Goal: Task Accomplishment & Management: Manage account settings

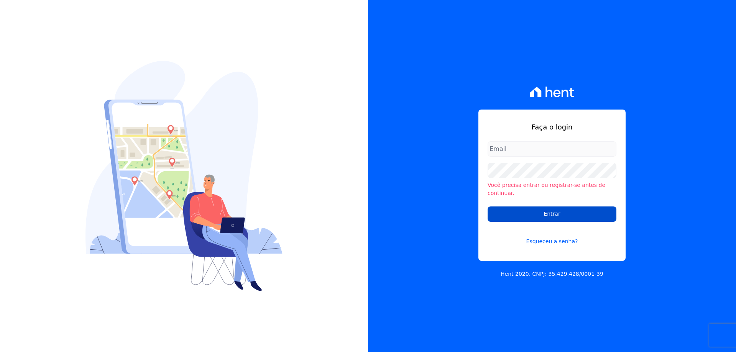
type input "[PERSON_NAME][EMAIL_ADDRESS][PERSON_NAME][DOMAIN_NAME]"
click at [516, 207] on input "Entrar" at bounding box center [551, 214] width 129 height 15
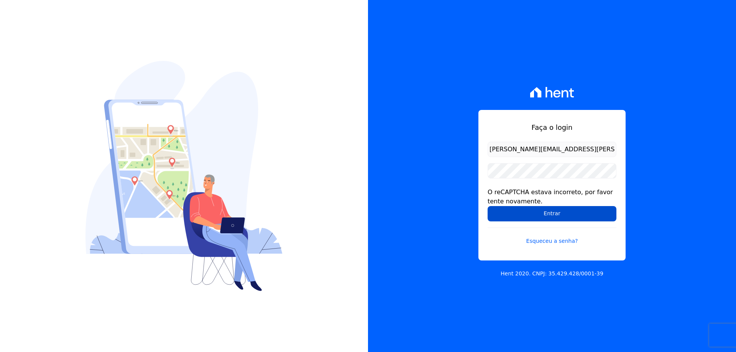
click at [497, 213] on input "Entrar" at bounding box center [551, 213] width 129 height 15
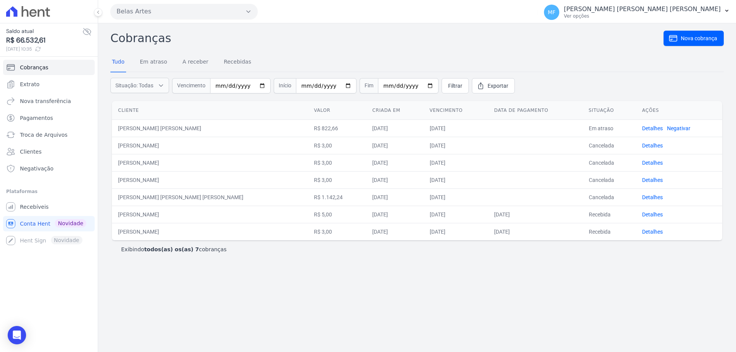
click at [35, 13] on icon at bounding box center [33, 13] width 7 height 8
